Goal: Information Seeking & Learning: Learn about a topic

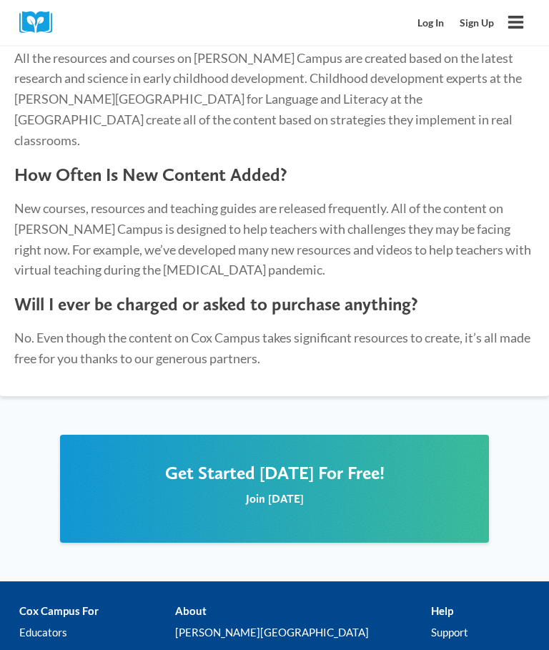
scroll to position [1688, 0]
click at [149, 462] on h2 "Get Started [DATE] For Free!" at bounding box center [274, 472] width 400 height 21
click at [234, 462] on span "Get Started [DATE] For Free!" at bounding box center [274, 472] width 219 height 21
click at [432, 16] on link "Log In" at bounding box center [431, 23] width 42 height 26
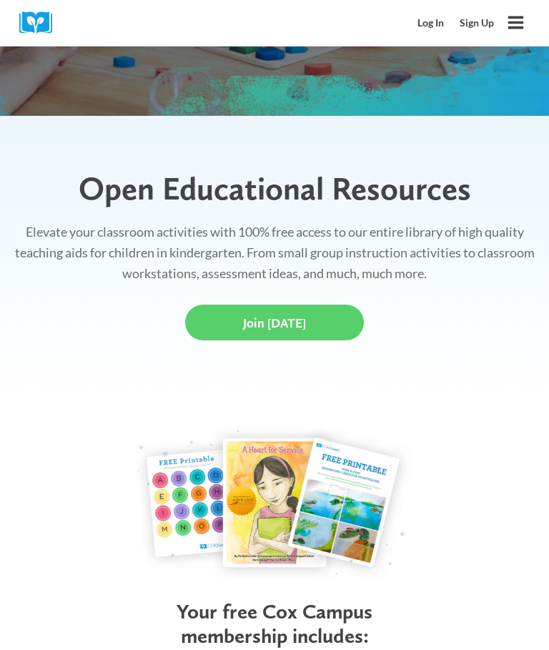
scroll to position [292, 0]
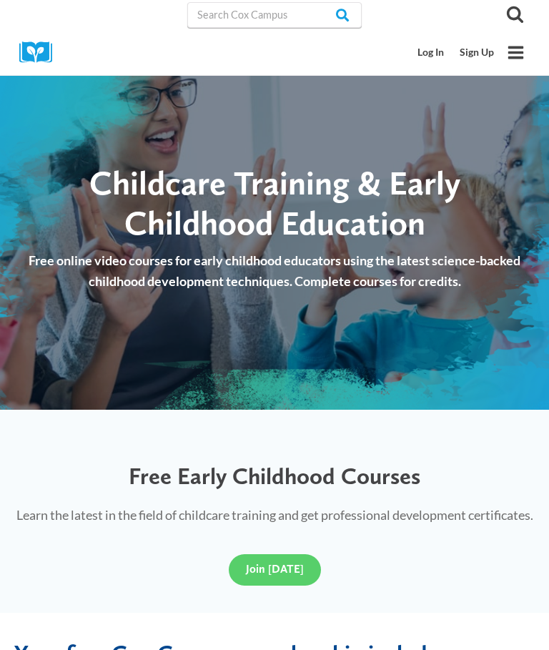
click at [449, 44] on link "Log In" at bounding box center [431, 52] width 42 height 26
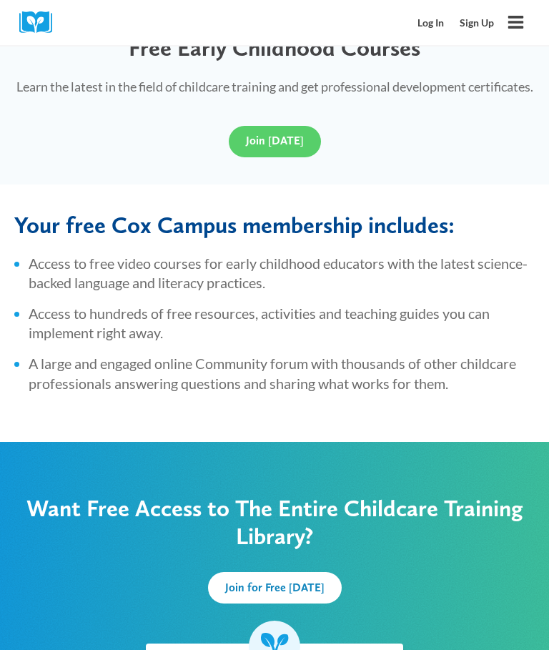
scroll to position [392, 0]
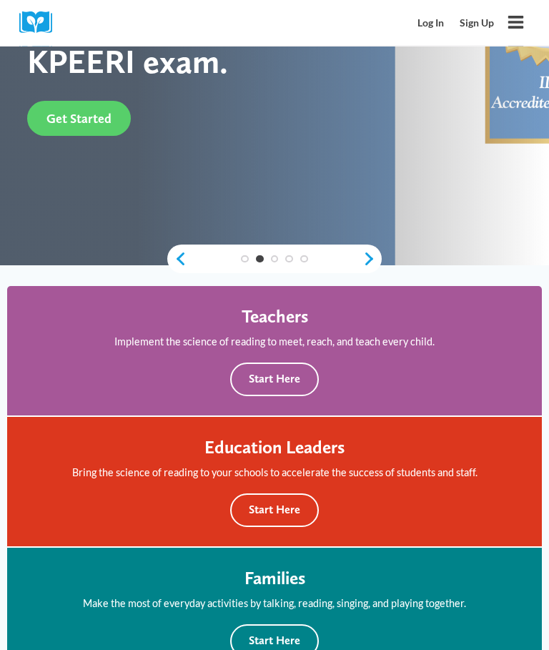
scroll to position [286, 0]
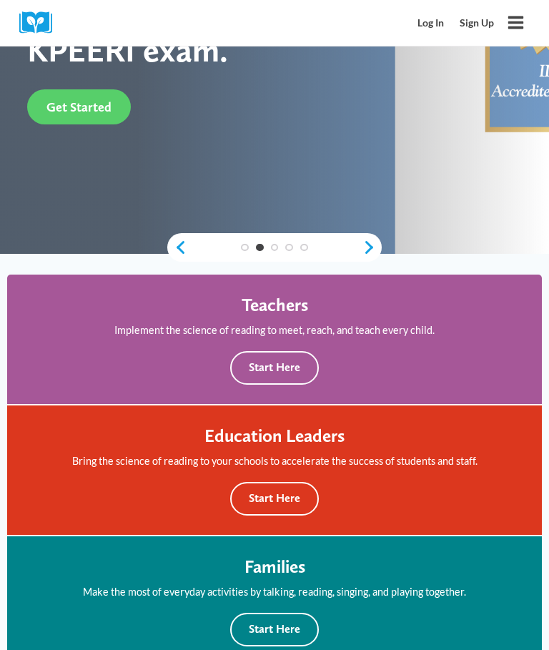
click at [258, 366] on button "Start Here" at bounding box center [274, 368] width 89 height 34
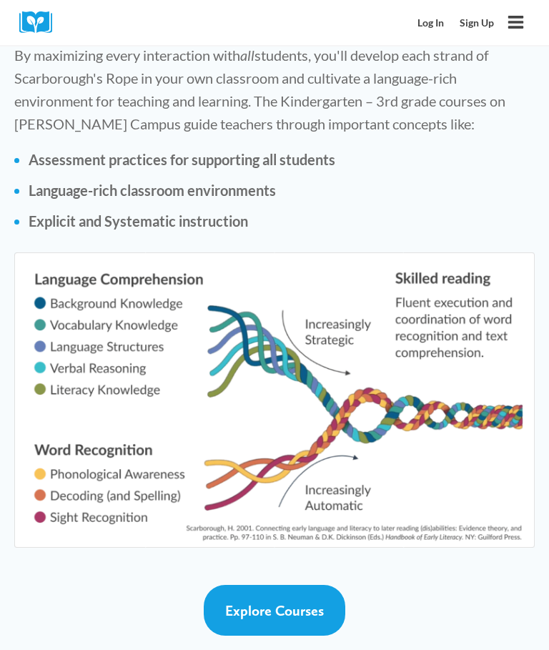
scroll to position [2959, 0]
click at [247, 585] on link "Explore Courses" at bounding box center [274, 610] width 141 height 51
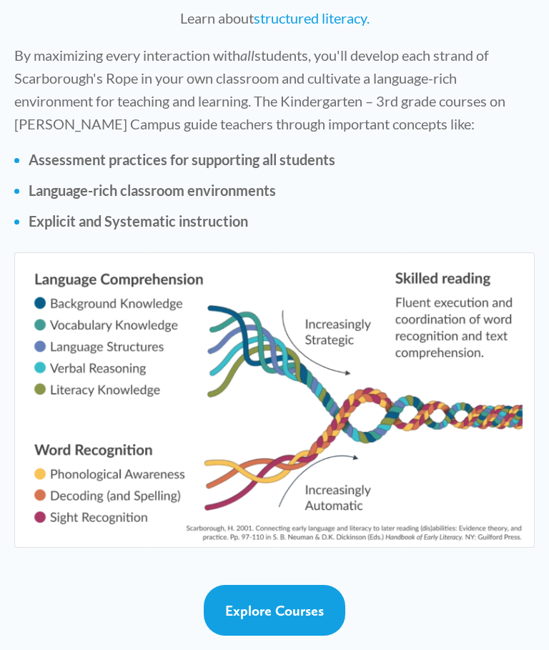
scroll to position [3013, 0]
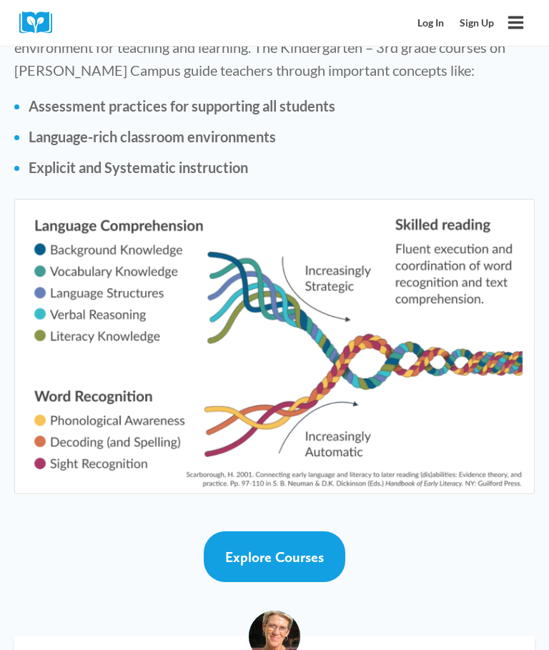
click at [424, 19] on link "Log In" at bounding box center [431, 23] width 42 height 26
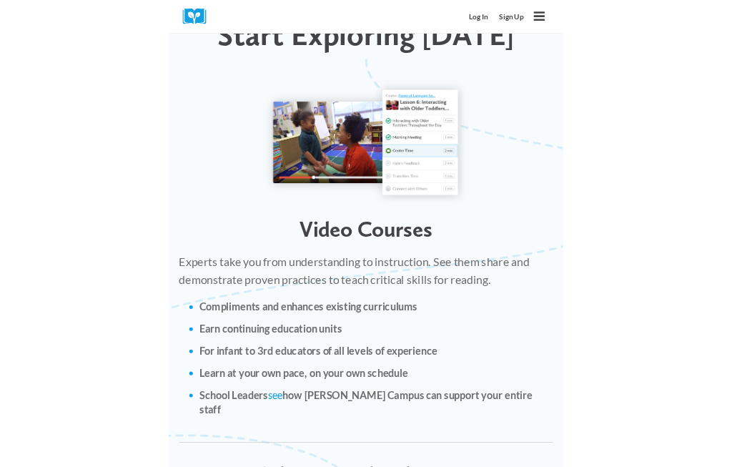
scroll to position [2270, 0]
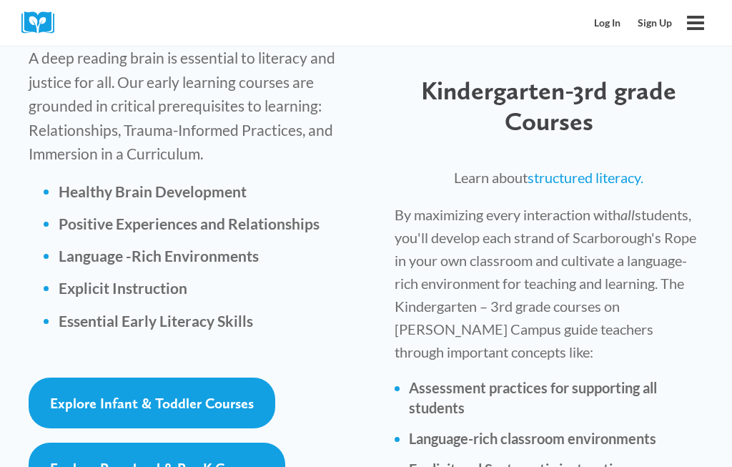
click at [78, 459] on span "Explore Preschool & Pre-K Courses" at bounding box center [157, 467] width 214 height 17
